Goal: Navigation & Orientation: Find specific page/section

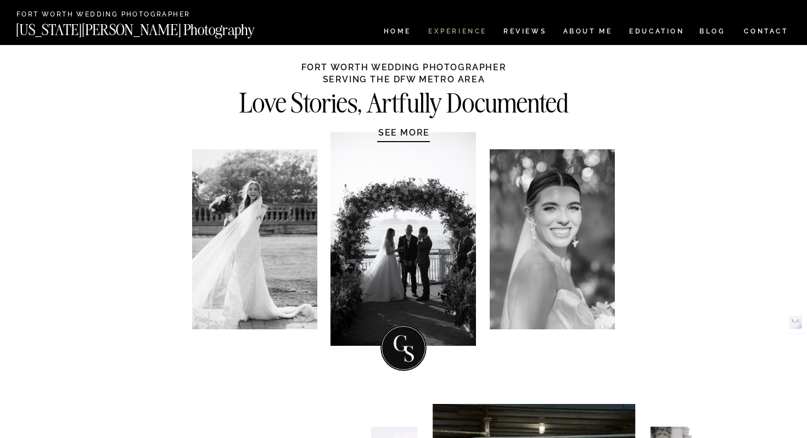
click at [468, 33] on nav "Experience" at bounding box center [457, 32] width 58 height 9
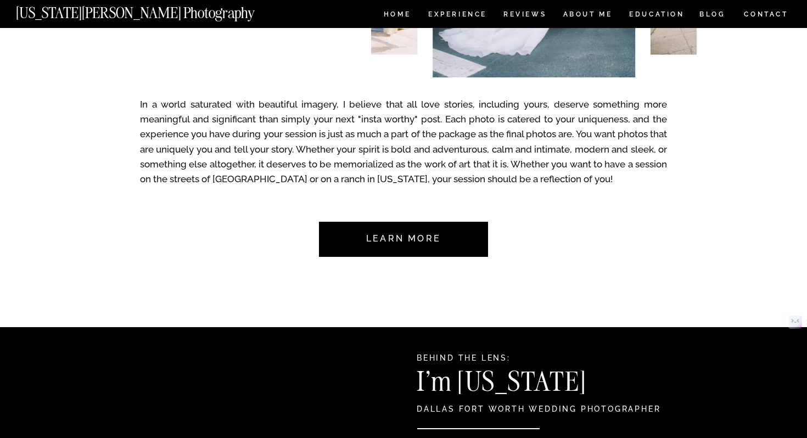
scroll to position [904, 0]
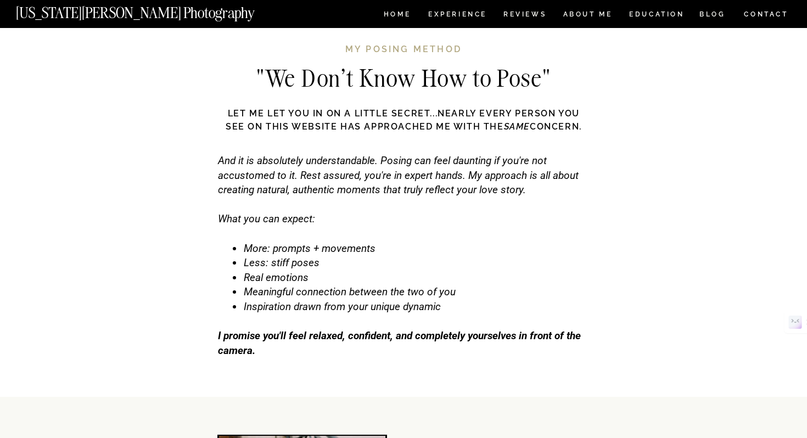
scroll to position [3375, 0]
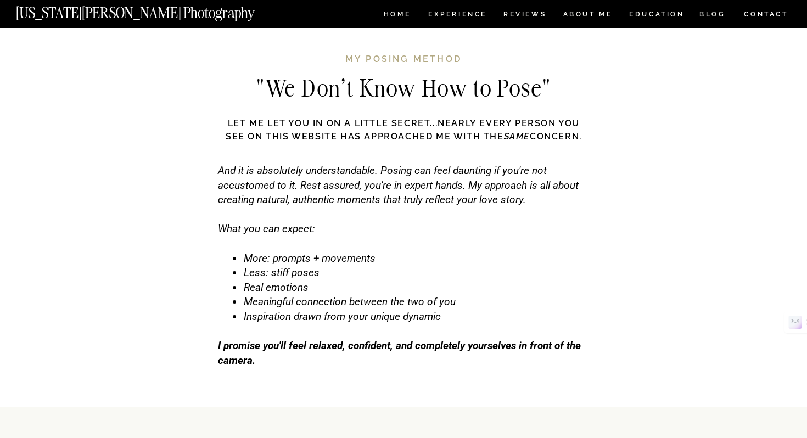
drag, startPoint x: 349, startPoint y: 55, endPoint x: 339, endPoint y: 59, distance: 10.3
click at [339, 59] on h3 "My posing method" at bounding box center [403, 60] width 303 height 15
click at [339, 60] on h3 "My posing method" at bounding box center [403, 60] width 303 height 15
click at [342, 57] on h3 "My posing method" at bounding box center [403, 60] width 303 height 15
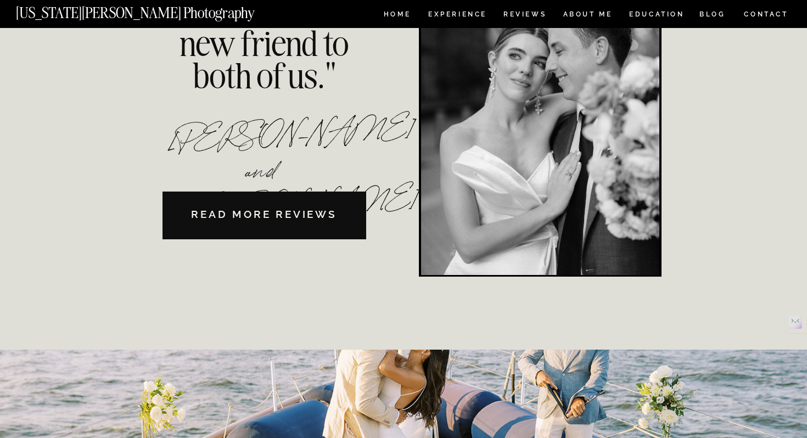
scroll to position [2151, 0]
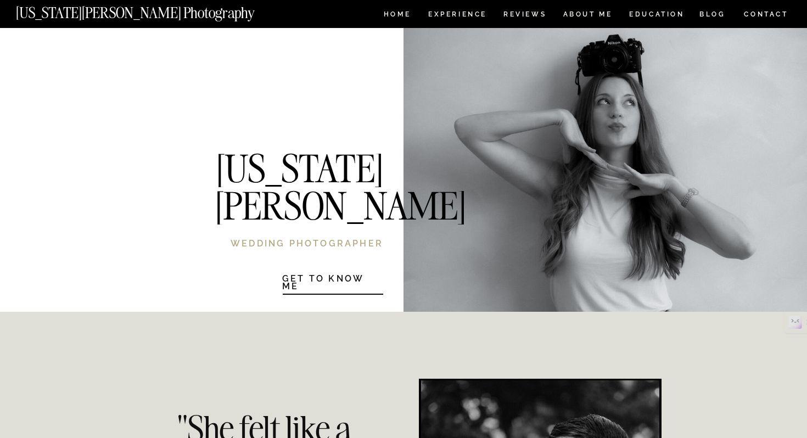
click at [395, 17] on nav "HOME" at bounding box center [397, 15] width 31 height 9
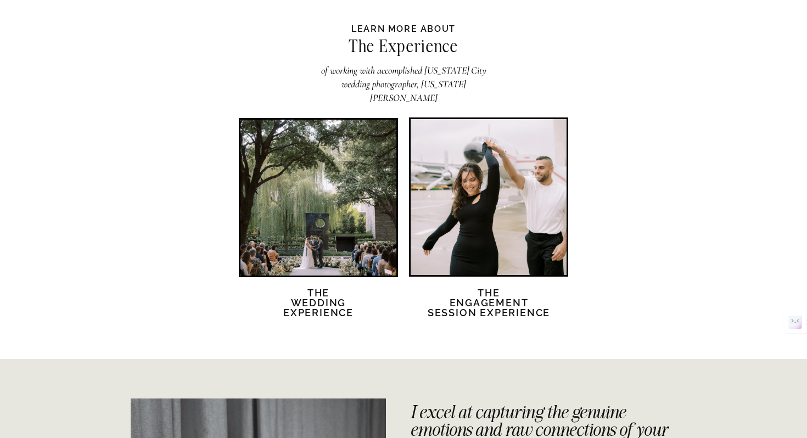
scroll to position [2101, 0]
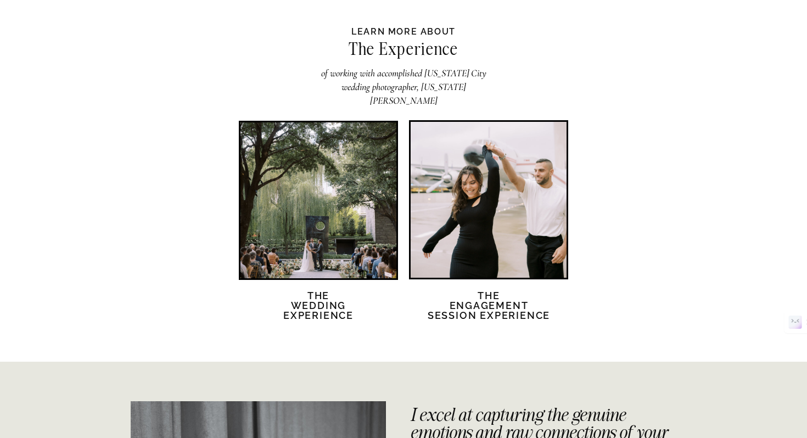
click at [359, 233] on div at bounding box center [318, 200] width 156 height 156
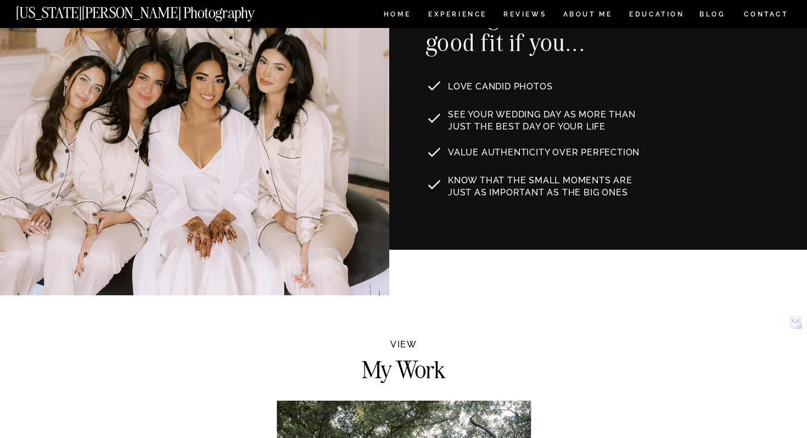
scroll to position [687, 0]
